Goal: Book appointment/travel/reservation

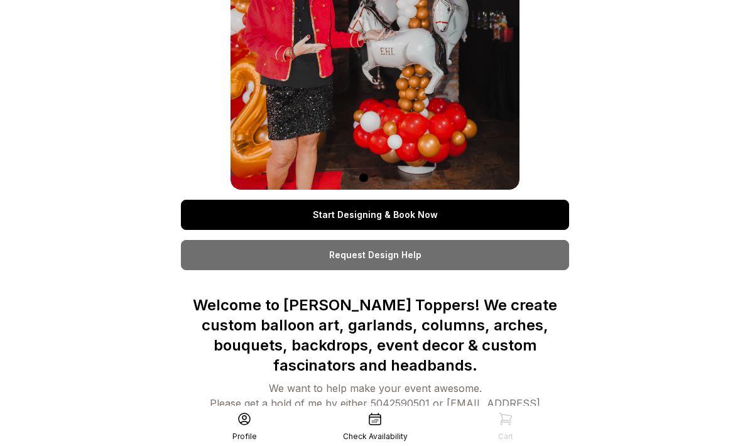
scroll to position [160, 0]
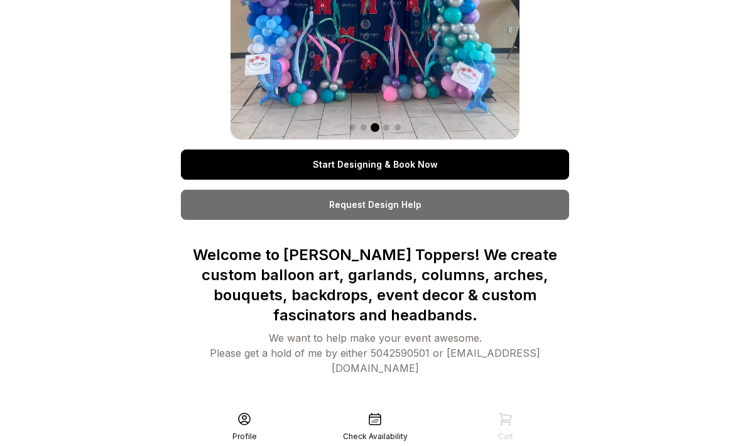
click at [442, 163] on link "Start Designing & Book Now" at bounding box center [375, 165] width 388 height 30
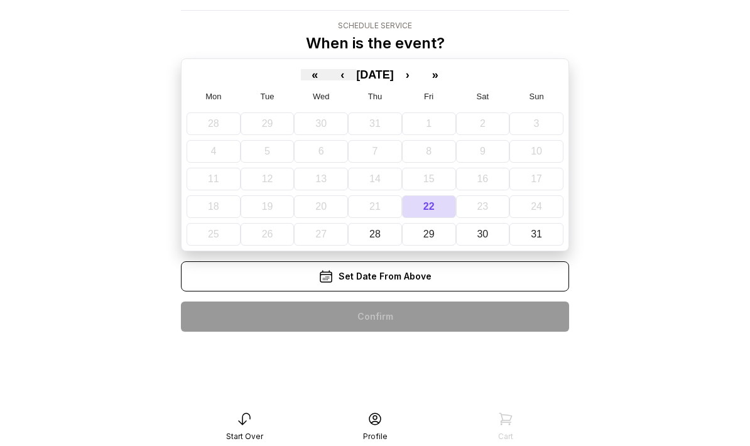
scroll to position [75, 0]
click at [538, 229] on abbr "31" at bounding box center [536, 234] width 11 height 11
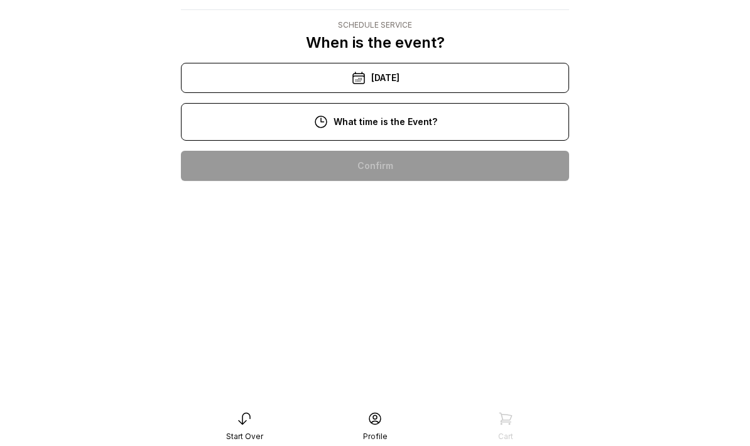
scroll to position [46, 0]
click at [396, 352] on div "3:00 pm" at bounding box center [375, 367] width 368 height 30
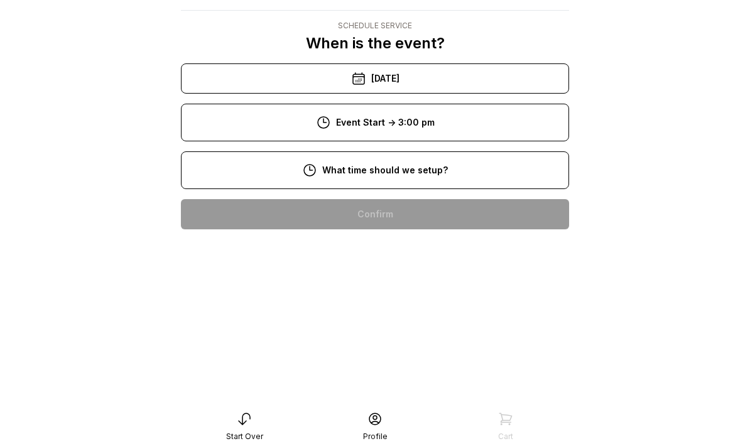
click at [423, 280] on div "10:00 am" at bounding box center [375, 295] width 368 height 30
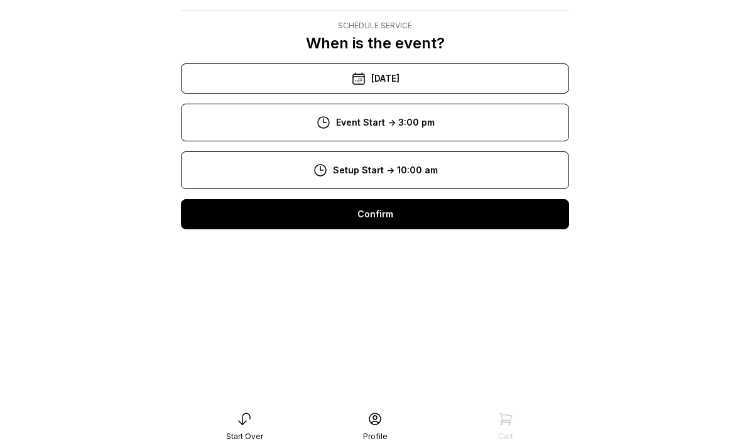
click at [409, 199] on div "Confirm" at bounding box center [375, 214] width 388 height 30
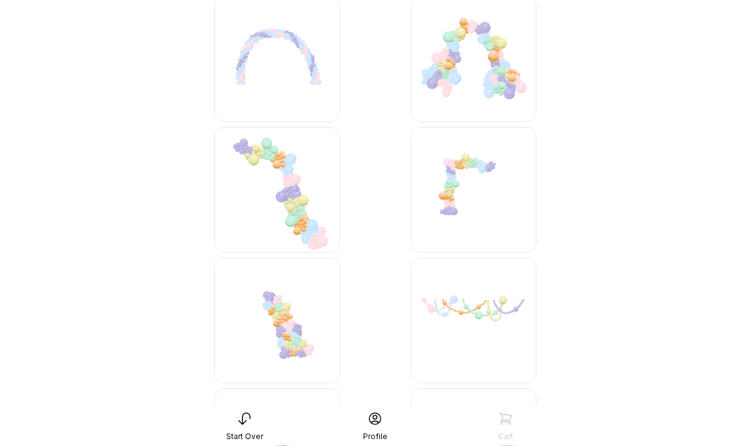
scroll to position [1003, 0]
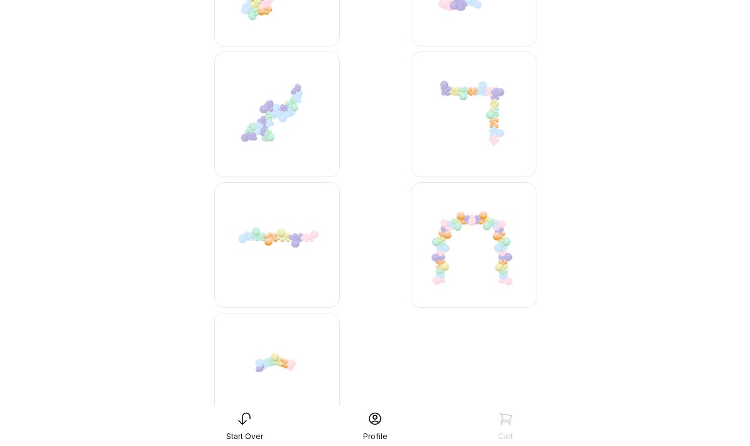
click at [485, 259] on img at bounding box center [474, 246] width 126 height 126
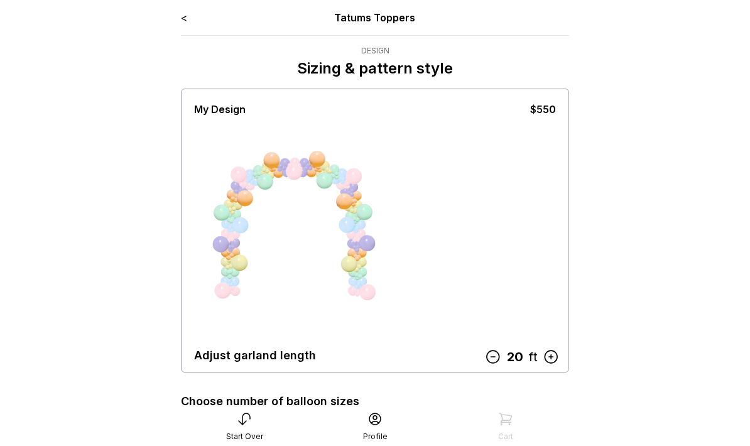
click at [496, 358] on icon at bounding box center [493, 357] width 16 height 16
click at [499, 351] on icon at bounding box center [496, 357] width 16 height 16
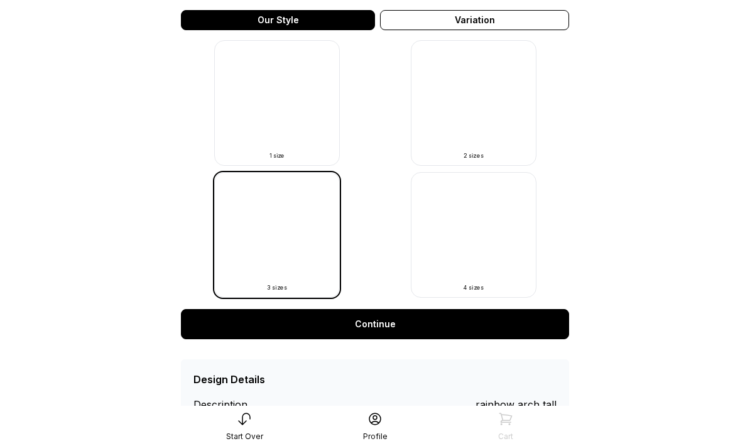
scroll to position [412, 0]
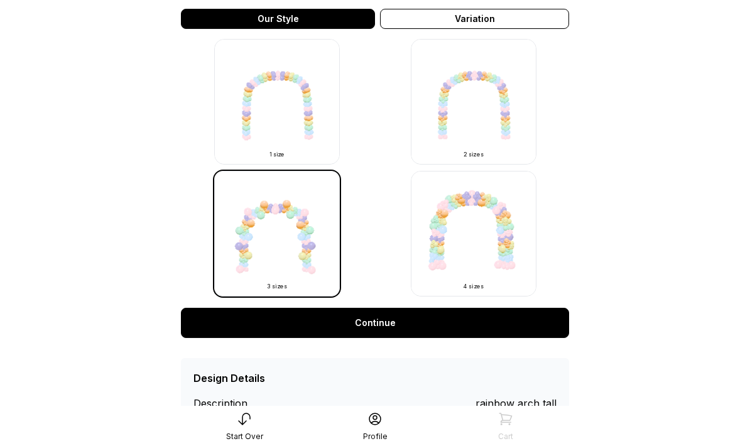
click at [413, 323] on link "Continue" at bounding box center [375, 323] width 388 height 30
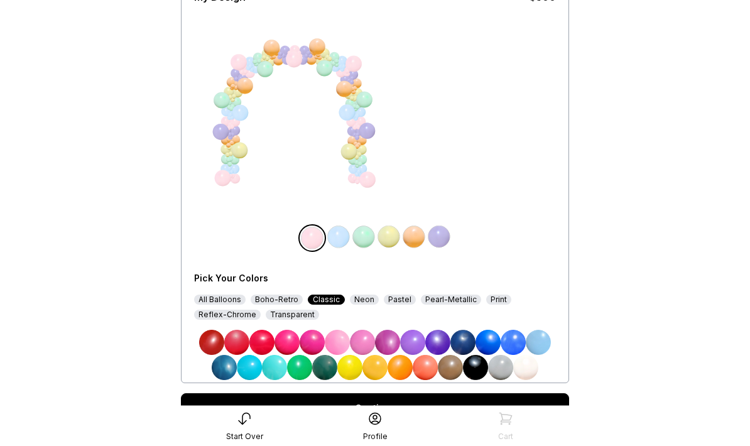
scroll to position [110, 0]
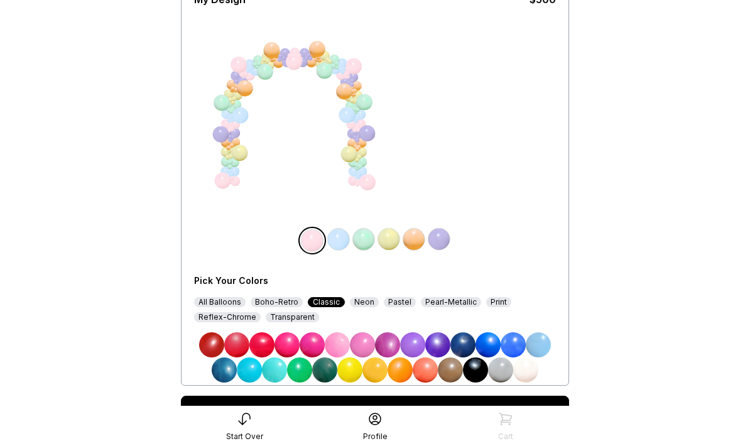
click at [288, 344] on img at bounding box center [287, 344] width 25 height 25
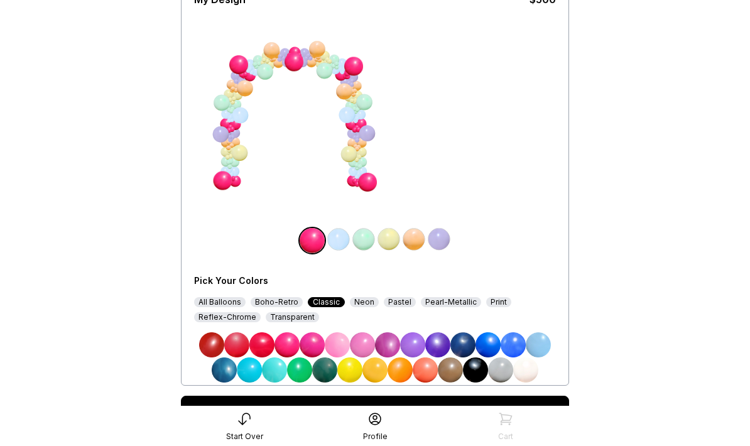
click at [339, 343] on img at bounding box center [337, 344] width 25 height 25
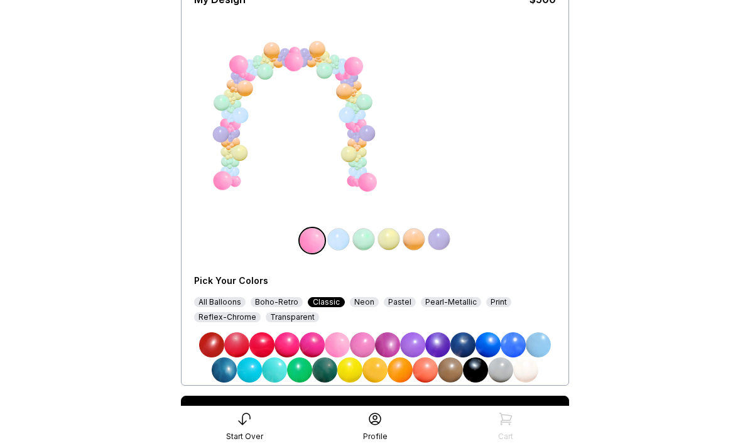
click at [389, 341] on img at bounding box center [387, 344] width 25 height 25
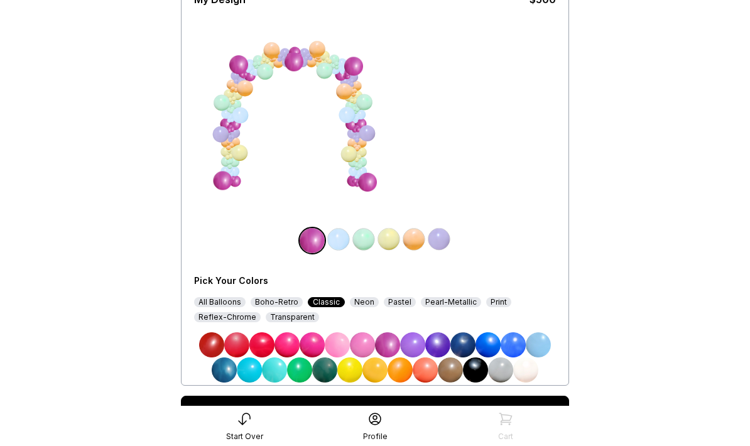
click at [530, 368] on img at bounding box center [525, 370] width 25 height 25
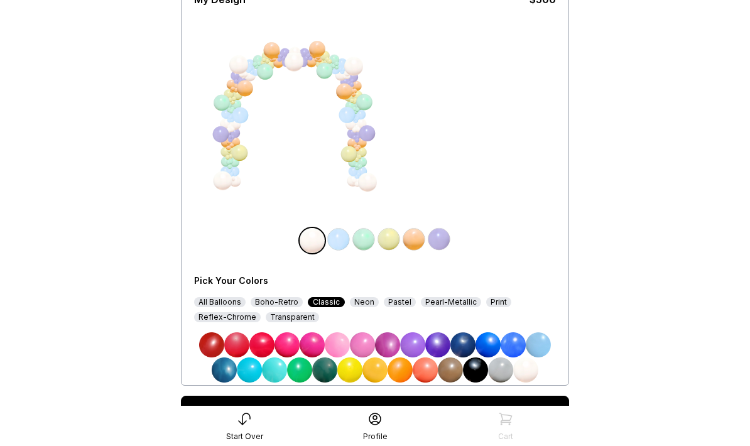
click at [312, 339] on img at bounding box center [312, 344] width 25 height 25
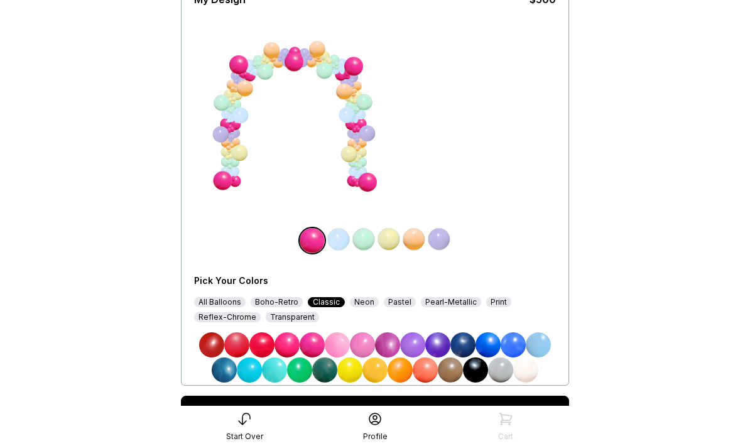
click at [341, 339] on img at bounding box center [337, 344] width 25 height 25
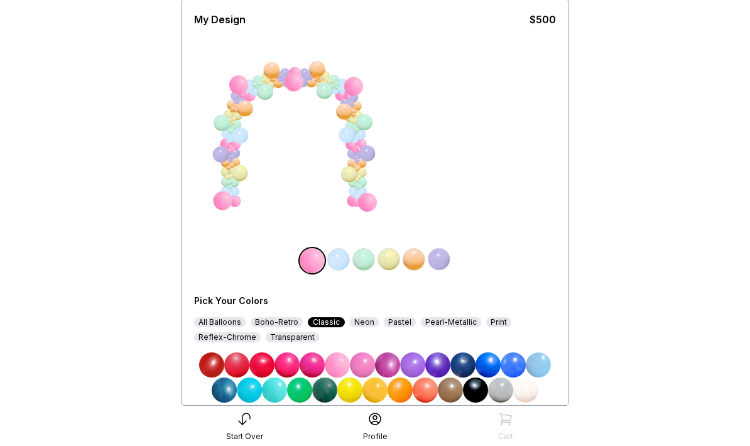
scroll to position [92, 0]
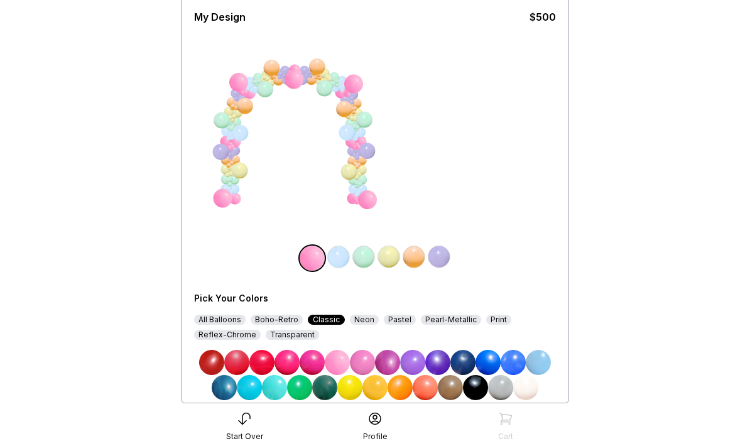
click at [363, 358] on img at bounding box center [362, 363] width 25 height 25
click at [390, 437] on link "Continue" at bounding box center [375, 428] width 388 height 30
click at [389, 437] on link "Continue" at bounding box center [375, 428] width 388 height 30
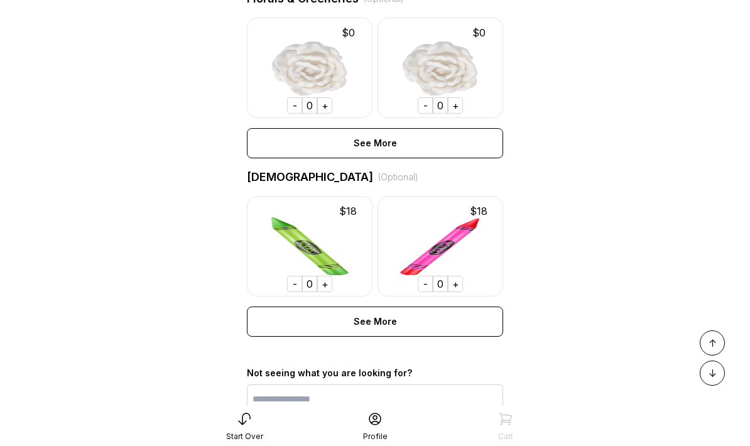
scroll to position [899, 0]
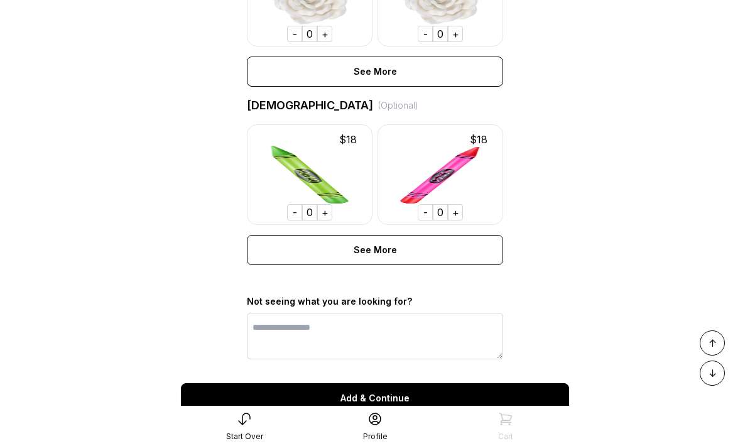
click at [401, 395] on div "Add & Continue" at bounding box center [375, 398] width 388 height 30
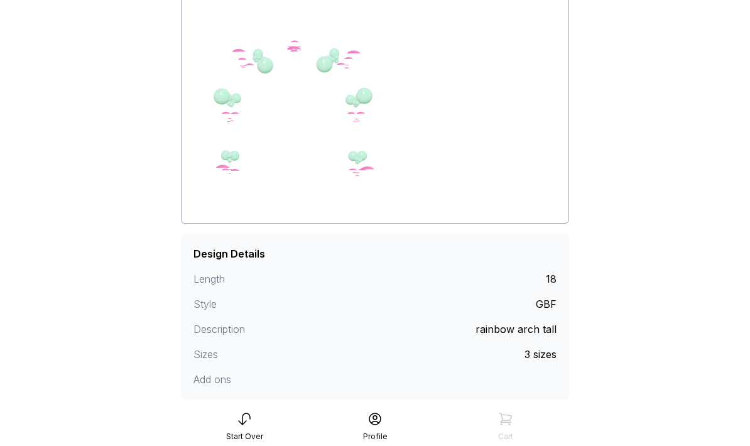
scroll to position [147, 0]
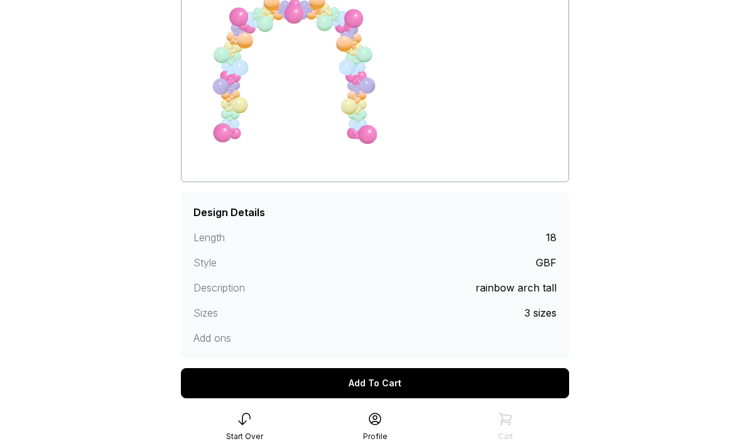
click at [408, 383] on div "Add To Cart" at bounding box center [375, 383] width 388 height 30
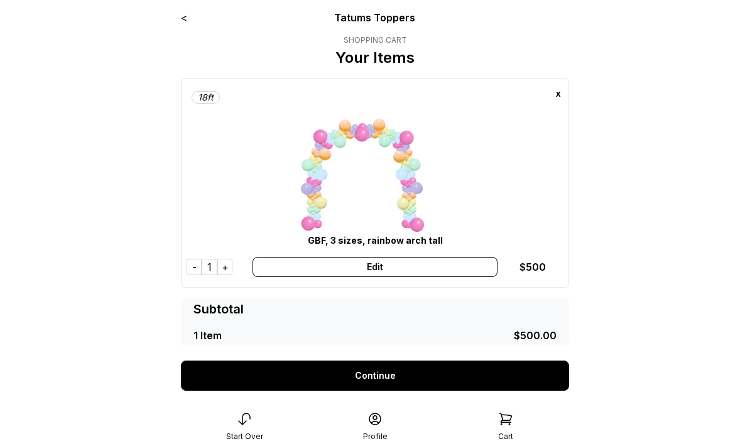
click at [417, 378] on link "Continue" at bounding box center [375, 376] width 388 height 30
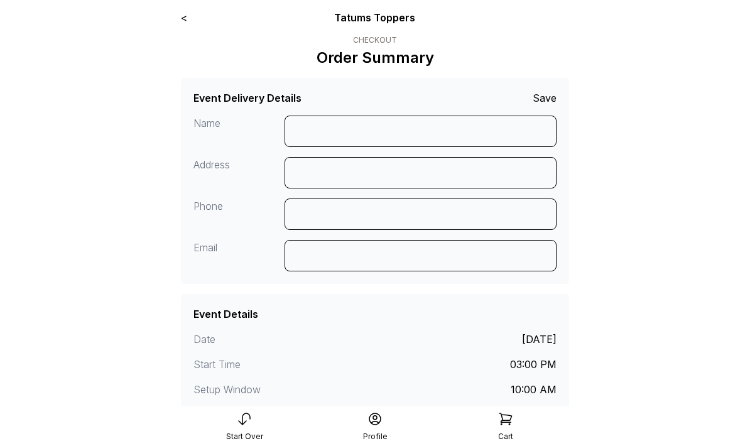
click at [241, 412] on icon at bounding box center [244, 419] width 15 height 15
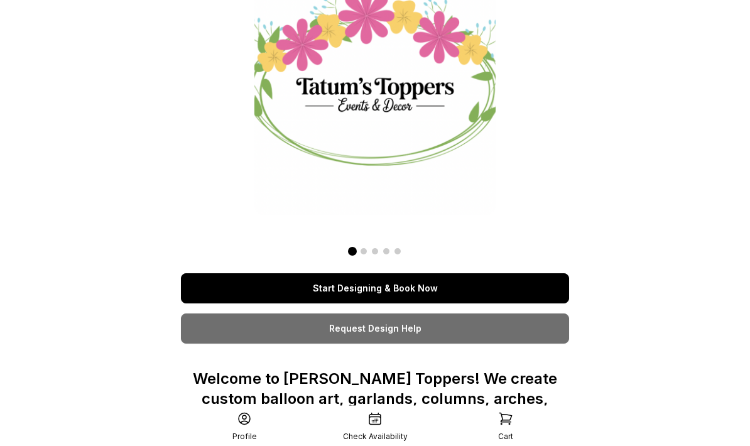
scroll to position [35, 0]
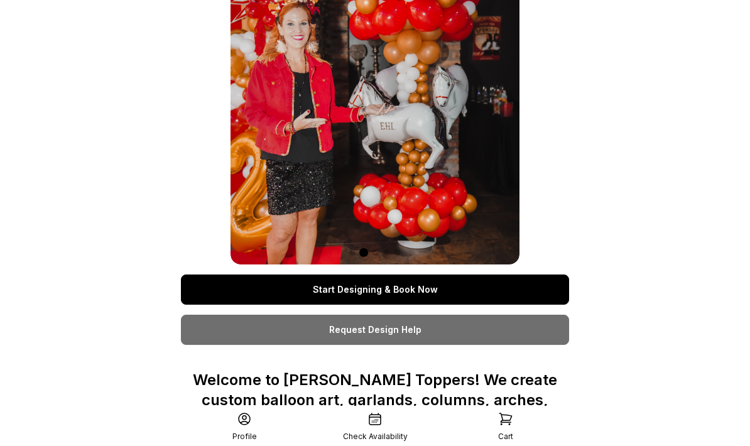
click at [439, 299] on link "Start Designing & Book Now" at bounding box center [375, 290] width 388 height 30
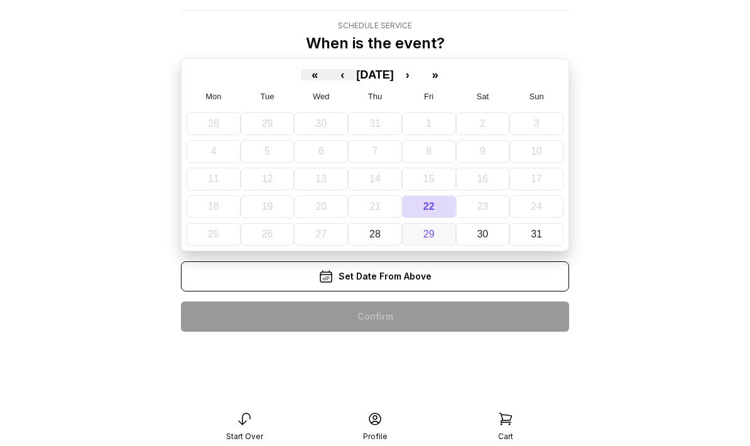
click at [435, 223] on button "29" at bounding box center [429, 234] width 54 height 23
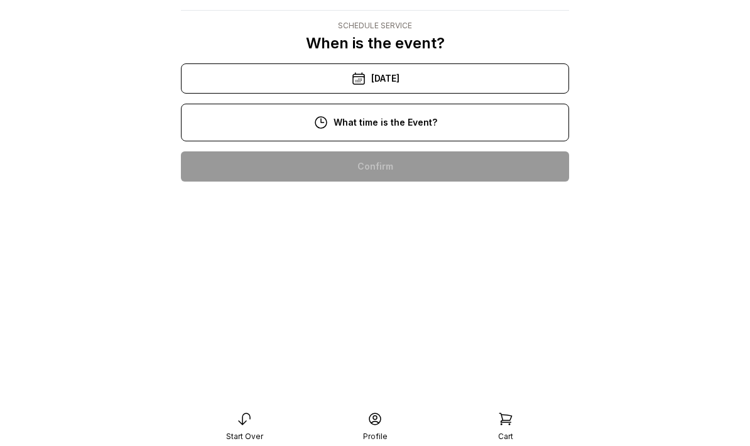
click at [392, 352] on div "3:00 pm" at bounding box center [375, 367] width 368 height 30
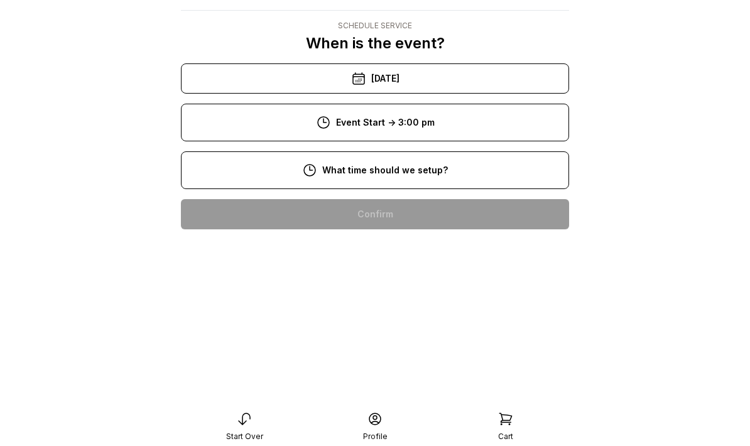
click at [423, 239] on div "9:00 am" at bounding box center [375, 254] width 368 height 30
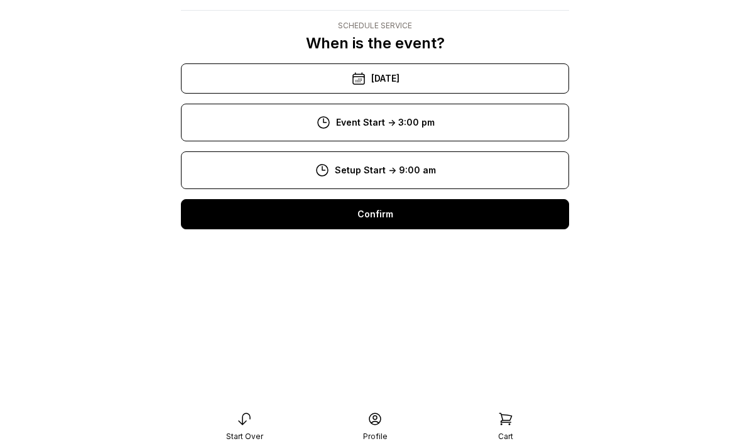
click at [419, 199] on div "Confirm" at bounding box center [375, 214] width 388 height 30
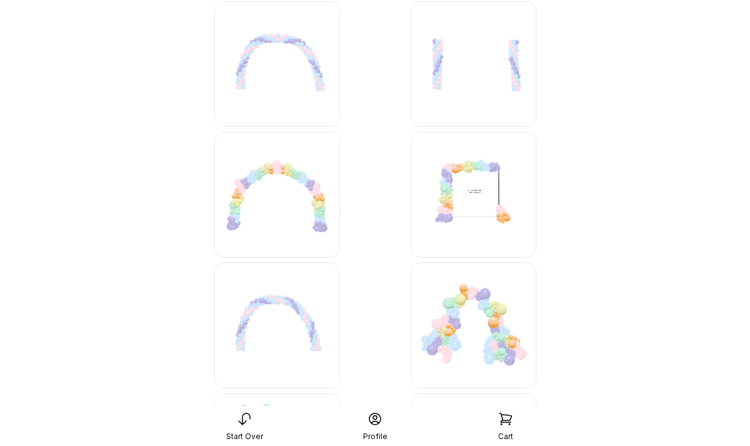
scroll to position [728, 0]
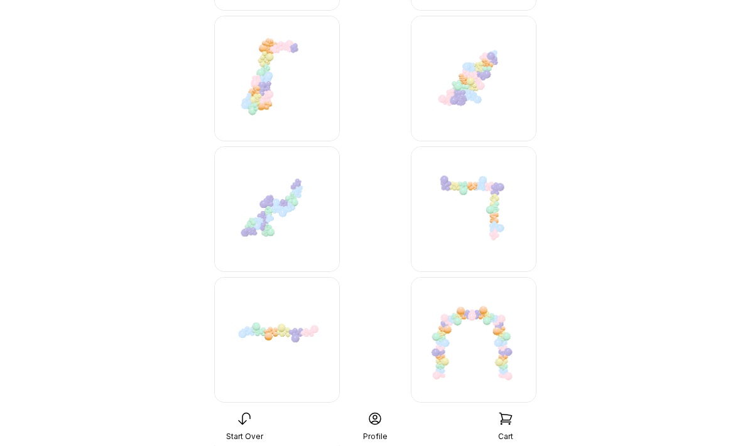
click at [499, 348] on img at bounding box center [474, 341] width 126 height 126
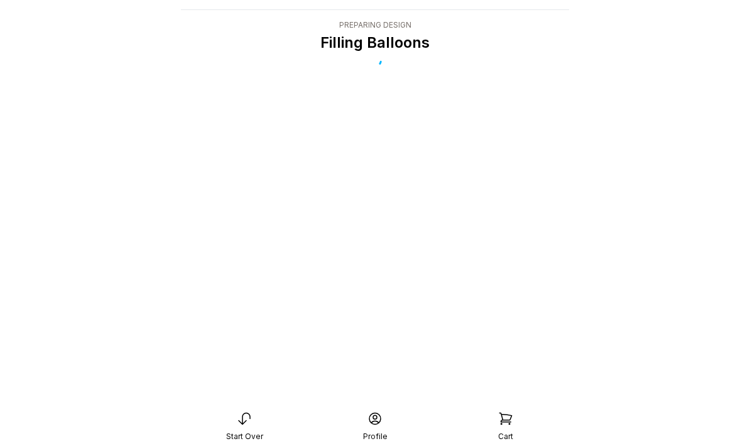
scroll to position [25, 0]
